Goal: Find specific page/section: Find specific page/section

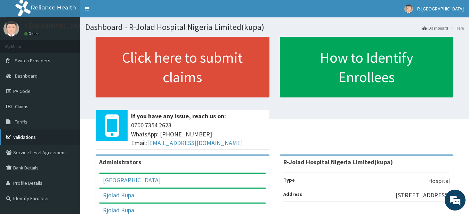
click at [20, 140] on link "Validations" at bounding box center [40, 136] width 80 height 15
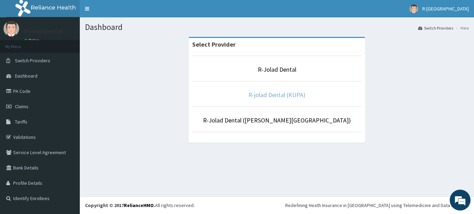
click at [303, 97] on link "R-jolad Dental (KUPA)" at bounding box center [277, 95] width 57 height 8
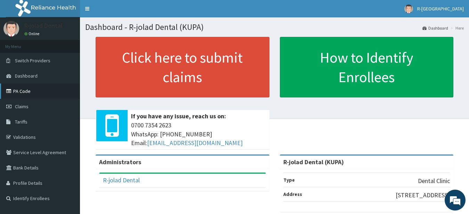
click at [22, 89] on link "PA Code" at bounding box center [40, 90] width 80 height 15
